Goal: Task Accomplishment & Management: Use online tool/utility

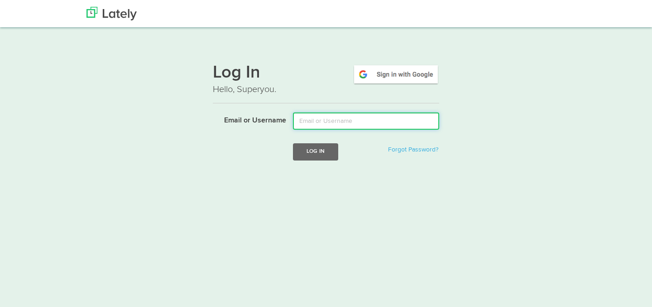
click at [338, 120] on input "Email or Username" at bounding box center [366, 120] width 146 height 17
type input "[EMAIL_ADDRESS][DOMAIN_NAME]"
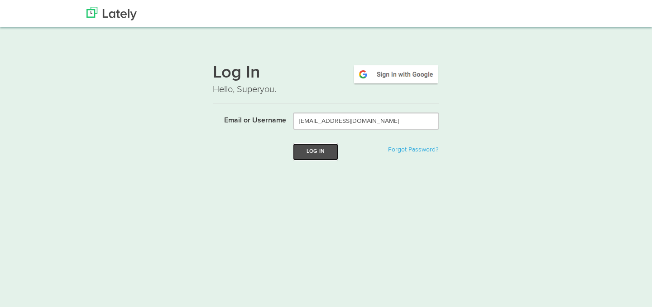
click at [316, 149] on button "Log In" at bounding box center [315, 151] width 45 height 17
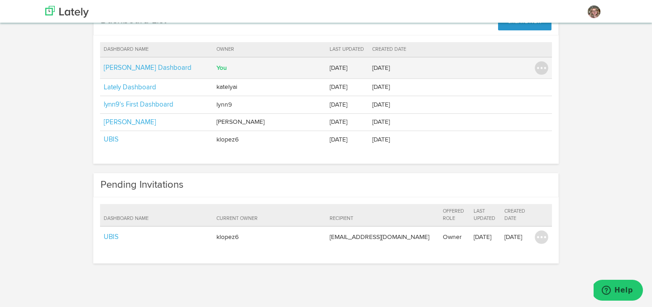
scroll to position [48, 0]
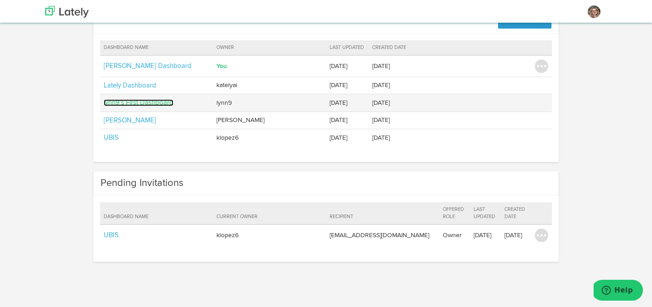
click at [149, 104] on link "lynn9's First Dashboard" at bounding box center [139, 102] width 70 height 7
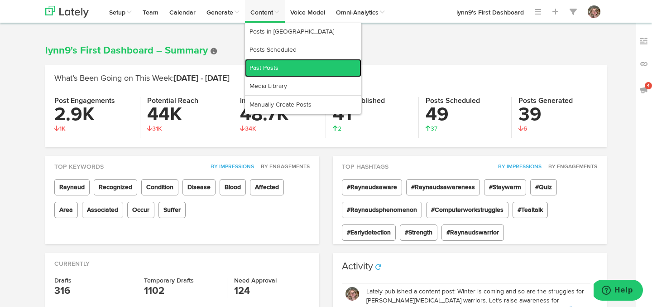
click at [267, 65] on link "Past Posts" at bounding box center [303, 68] width 116 height 18
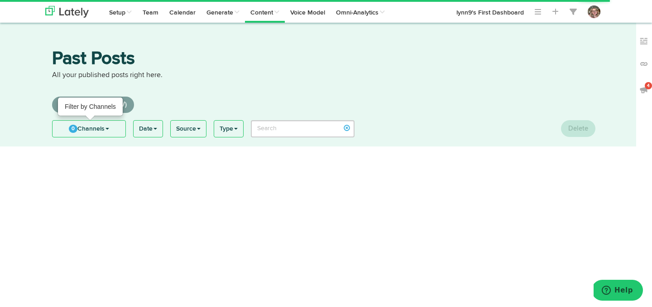
click at [71, 128] on span "0" at bounding box center [73, 129] width 9 height 8
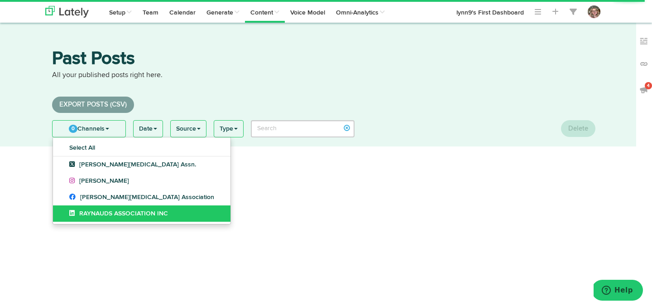
click at [65, 208] on link "RAYNAUDS ASSOCIATION INC" at bounding box center [142, 213] width 178 height 16
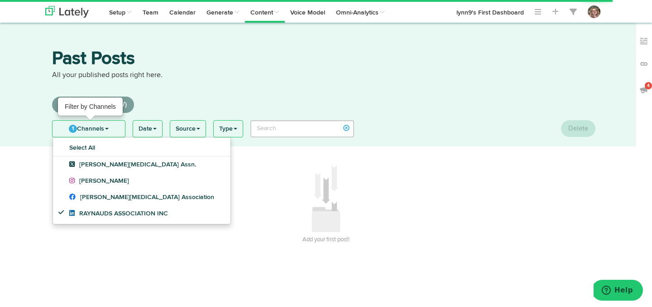
click at [74, 131] on span "1" at bounding box center [73, 129] width 8 height 8
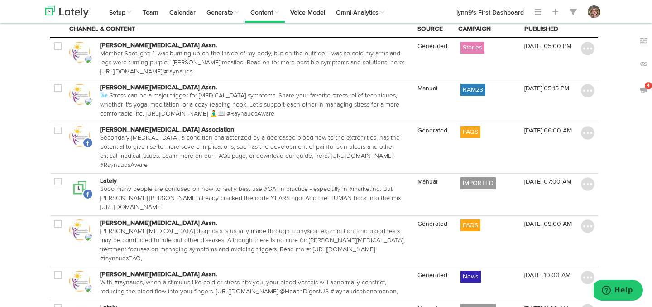
scroll to position [0, 2]
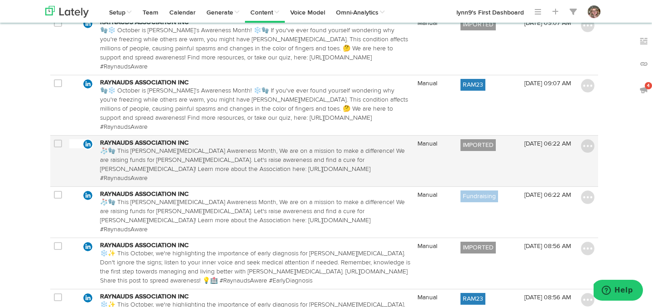
scroll to position [160, 2]
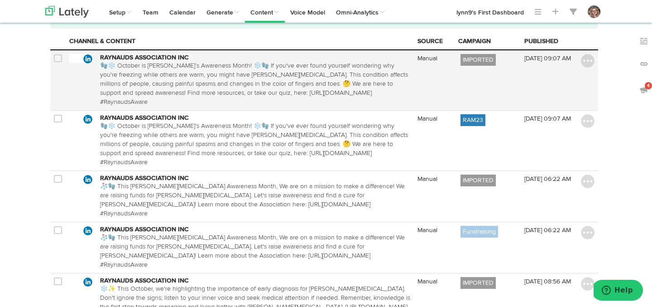
click at [54, 61] on icon at bounding box center [58, 58] width 8 height 9
click at [56, 58] on icon at bounding box center [58, 58] width 8 height 9
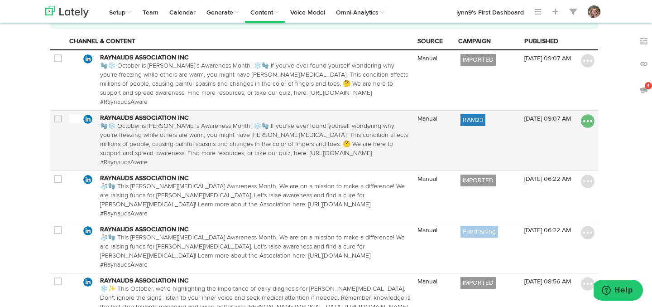
click at [589, 114] on img at bounding box center [588, 121] width 14 height 14
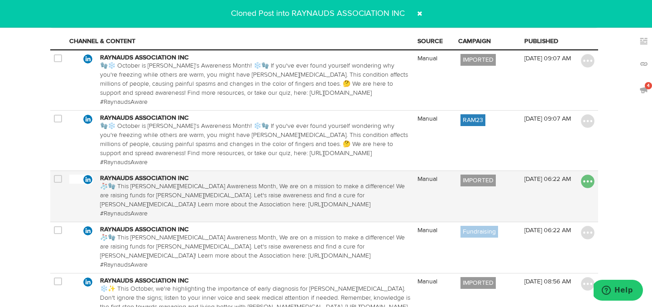
click at [585, 174] on img at bounding box center [588, 181] width 14 height 14
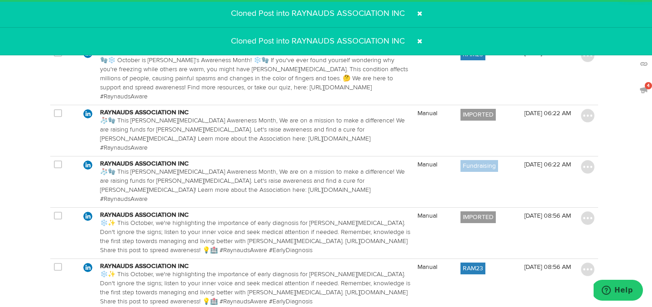
scroll to position [241, 2]
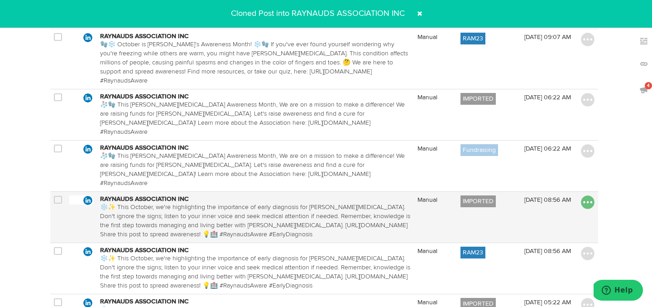
click at [586, 195] on img at bounding box center [588, 202] width 14 height 14
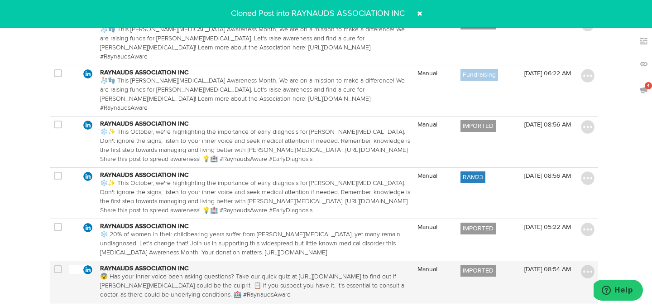
scroll to position [321, 2]
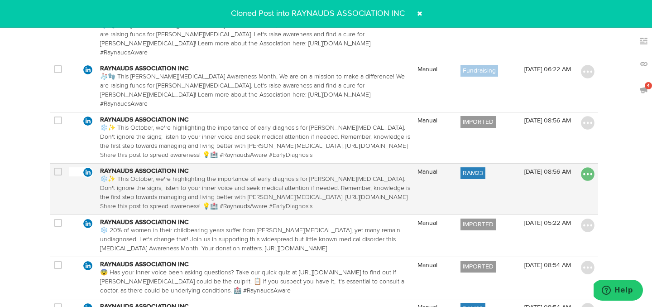
click at [585, 167] on img at bounding box center [588, 174] width 14 height 14
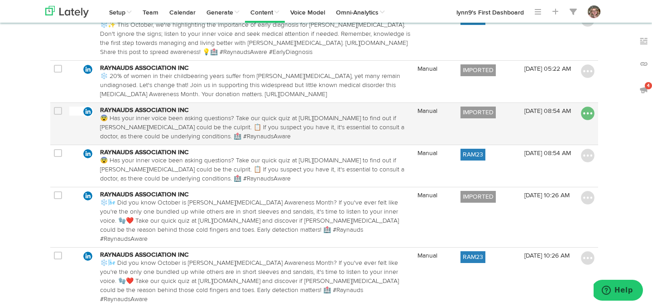
scroll to position [477, 2]
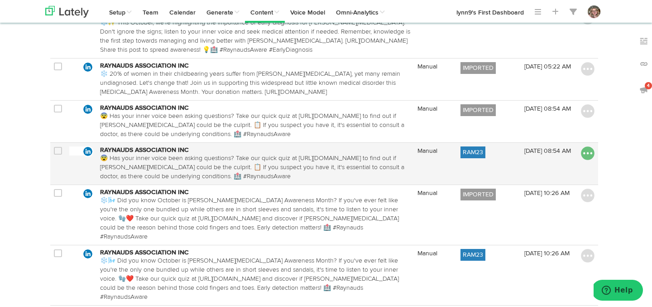
click at [586, 146] on img at bounding box center [588, 153] width 14 height 14
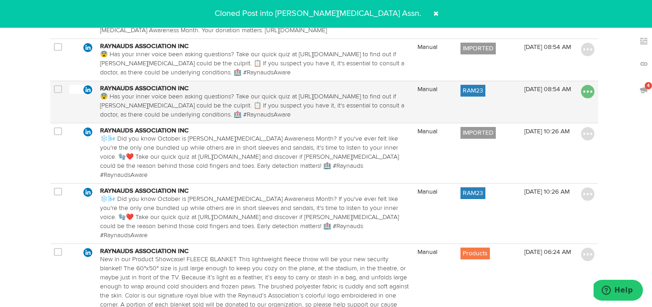
scroll to position [544, 2]
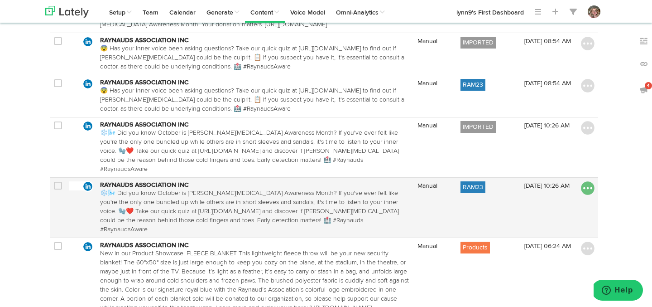
click at [586, 181] on img at bounding box center [588, 188] width 14 height 14
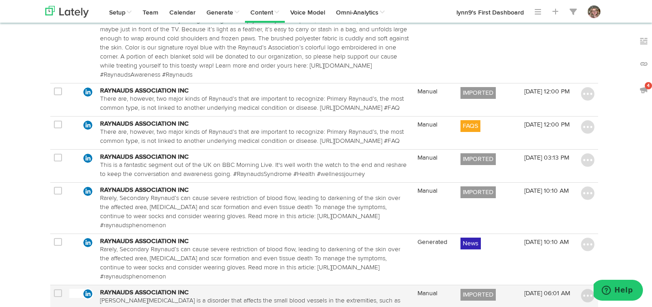
scroll to position [827, 2]
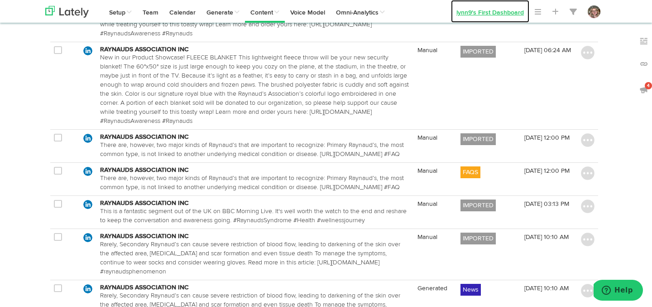
click at [490, 12] on link "lynn9's First Dashboard" at bounding box center [490, 11] width 78 height 23
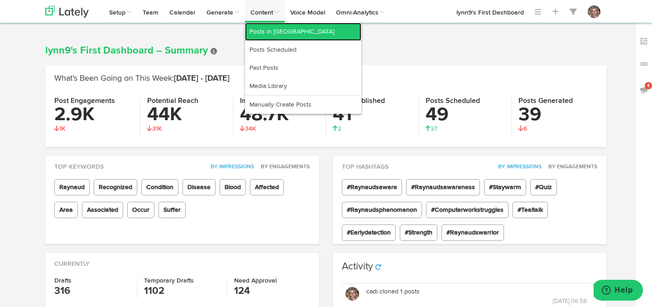
click at [261, 29] on link "Posts in Queue" at bounding box center [303, 32] width 116 height 18
